Goal: Information Seeking & Learning: Learn about a topic

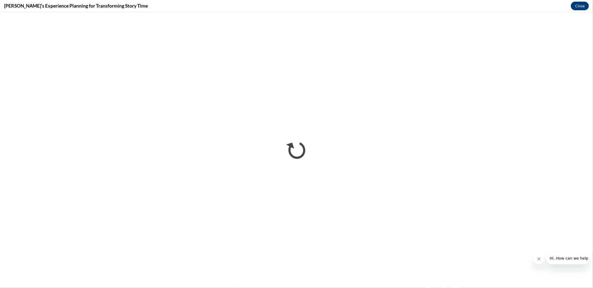
click at [541, 258] on button "Close message from company" at bounding box center [539, 258] width 11 height 11
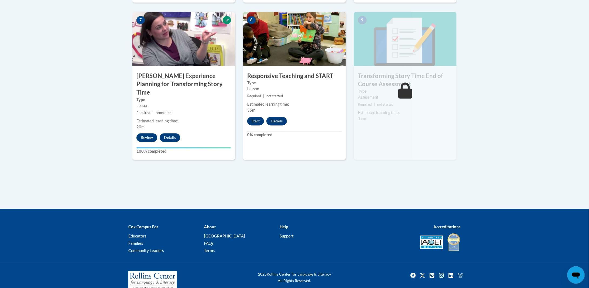
scroll to position [477, 0]
